Goal: Book appointment/travel/reservation

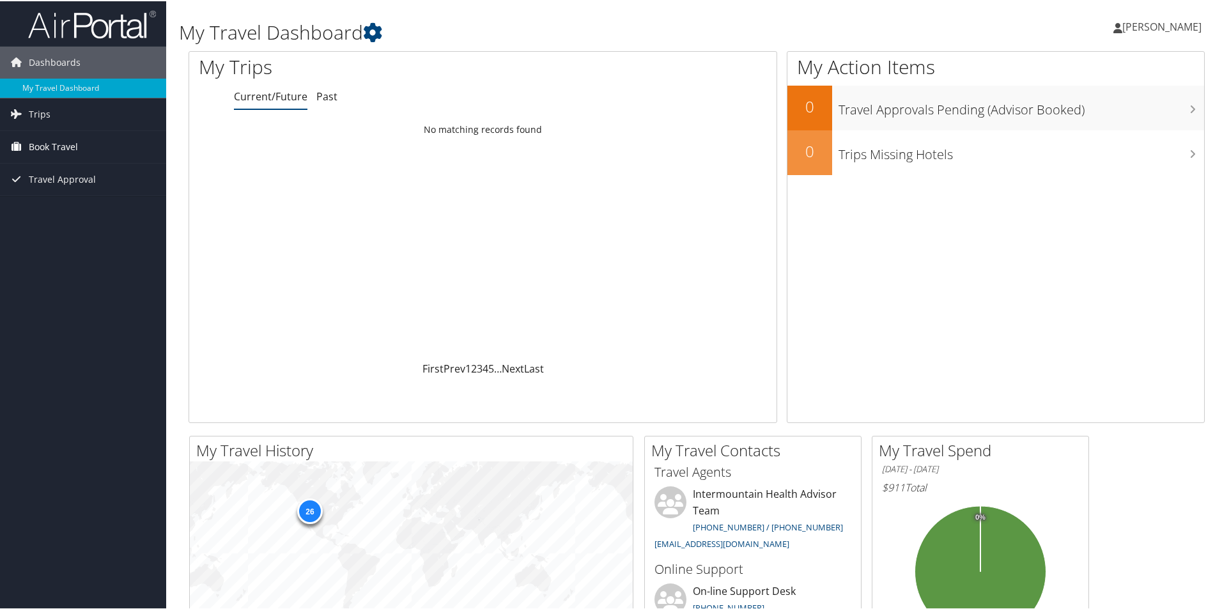
click at [44, 146] on span "Book Travel" at bounding box center [53, 146] width 49 height 32
click at [72, 210] on link "Book/Manage Online Trips" at bounding box center [83, 209] width 166 height 19
